Goal: Task Accomplishment & Management: Manage account settings

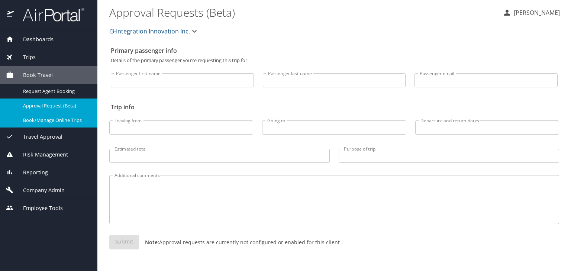
click at [52, 189] on span "Company Admin" at bounding box center [39, 190] width 51 height 8
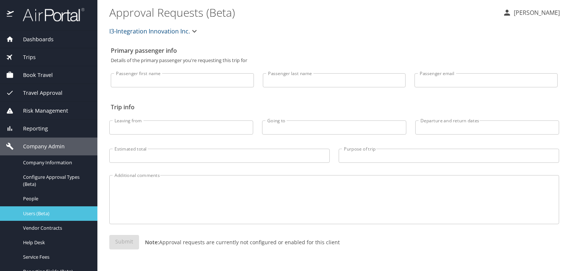
click at [44, 213] on span "Users (Beta)" at bounding box center [55, 213] width 65 height 7
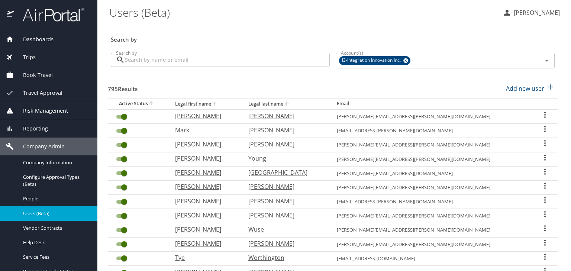
click at [224, 62] on input "Search by" at bounding box center [227, 60] width 205 height 14
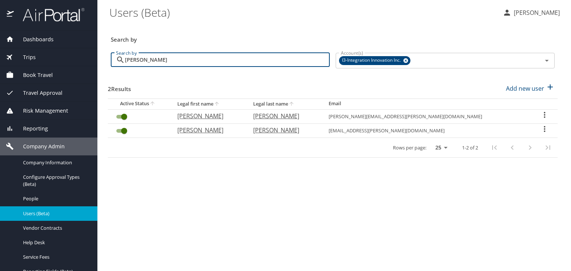
type input "[PERSON_NAME]"
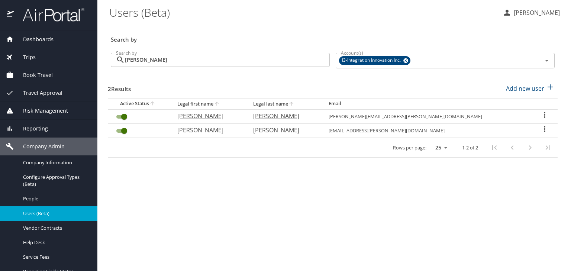
click at [541, 115] on icon "User Search Table" at bounding box center [544, 114] width 9 height 9
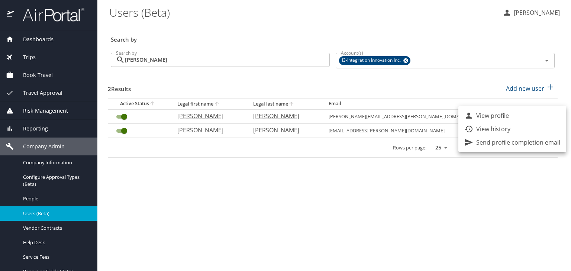
click at [515, 117] on li "View profile" at bounding box center [512, 115] width 108 height 13
select select "US"
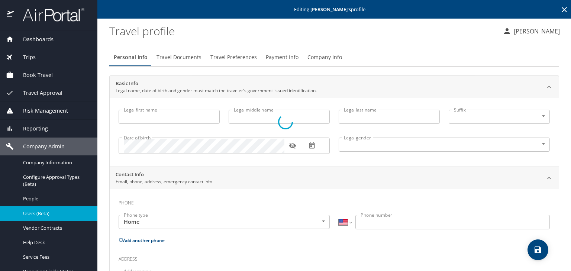
type input "[PERSON_NAME]"
type input "[DEMOGRAPHIC_DATA]"
select select "US"
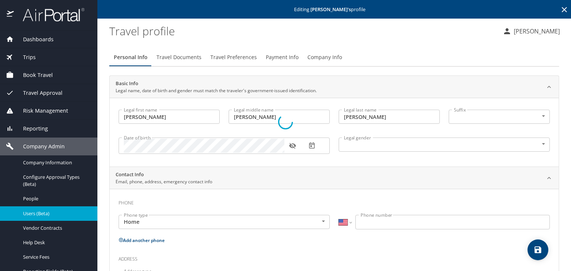
select select "US"
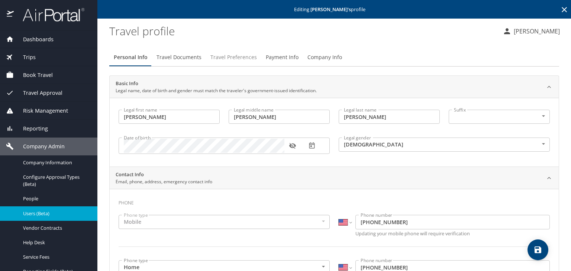
click at [230, 61] on span "Travel Preferences" at bounding box center [233, 57] width 46 height 9
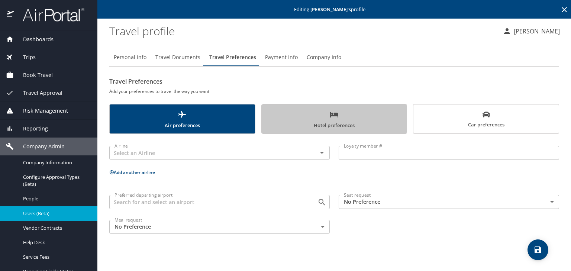
click at [383, 118] on span "Hotel preferences" at bounding box center [334, 120] width 136 height 20
